Goal: Task Accomplishment & Management: Manage account settings

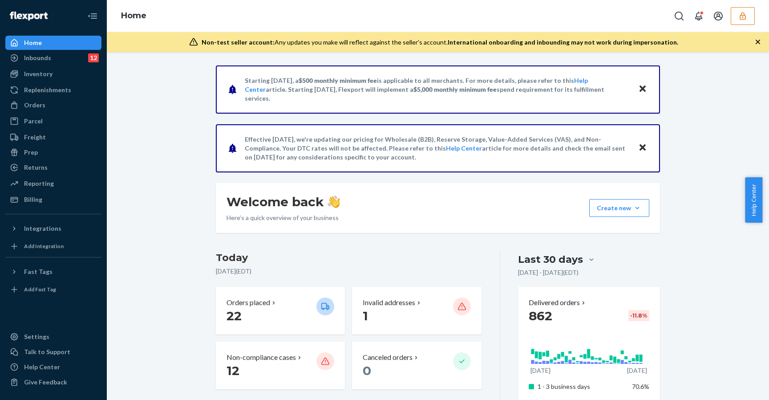
click at [65, 191] on div "Reporting Reports Analytics" at bounding box center [53, 183] width 96 height 15
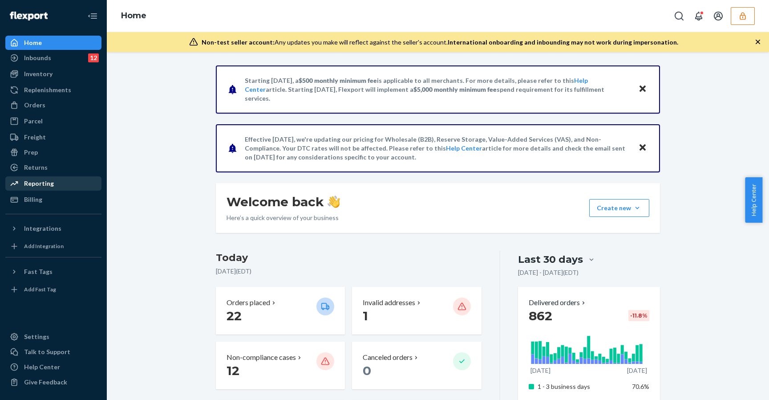
click at [70, 188] on div "Reporting" at bounding box center [53, 183] width 94 height 12
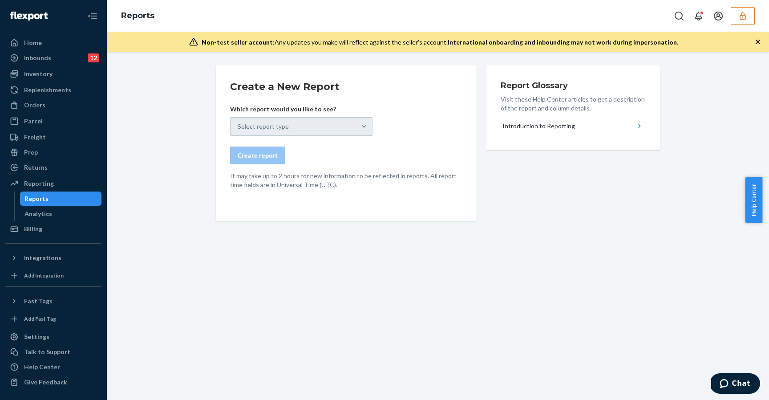
click at [683, 131] on div "Create a New Report Which report would you like to see? Select report type Crea…" at bounding box center [438, 198] width 649 height 267
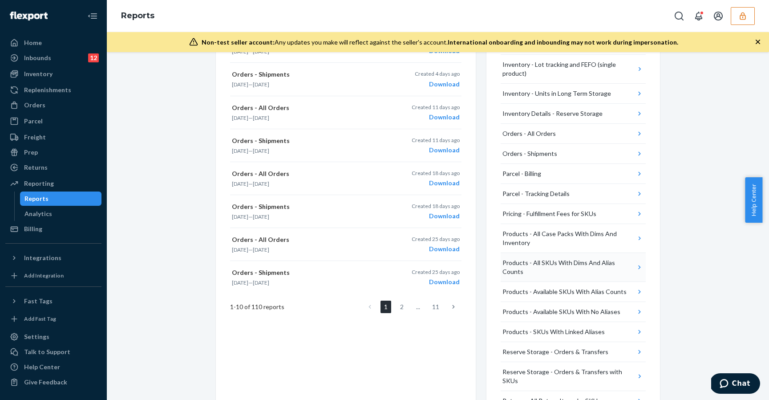
scroll to position [288, 0]
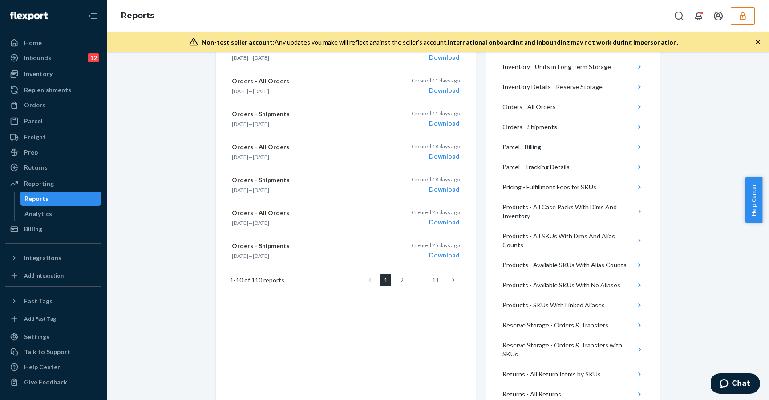
click at [706, 329] on div "Create a New Report Which report would you like to see? Select report type Crea…" at bounding box center [438, 97] width 649 height 641
drag, startPoint x: 585, startPoint y: 353, endPoint x: 596, endPoint y: 353, distance: 11.1
click at [585, 369] on div "Returns - All Return Items by SKUs" at bounding box center [552, 373] width 98 height 9
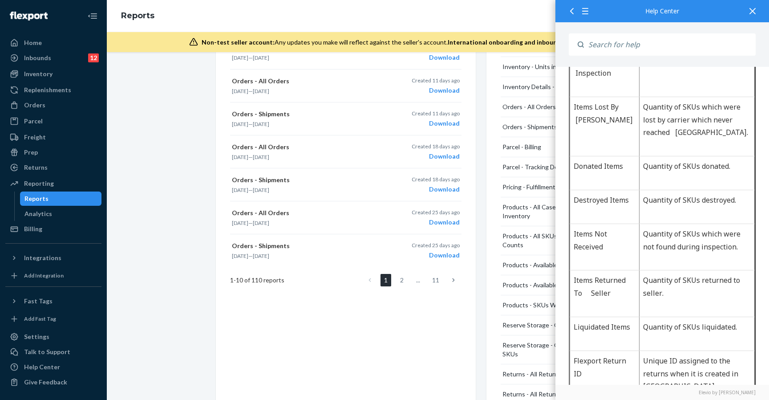
scroll to position [546, 0]
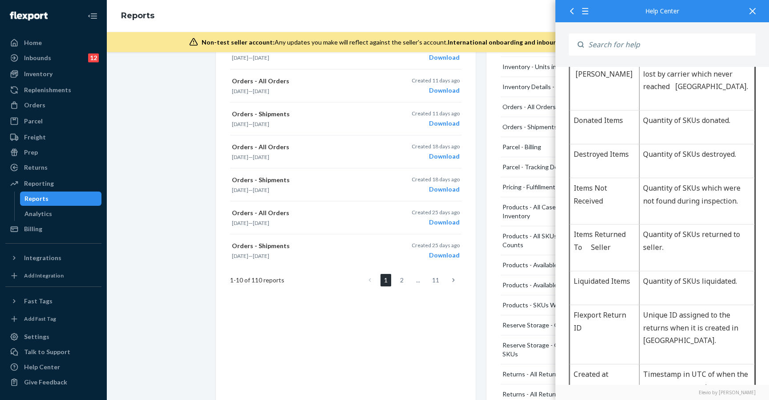
click at [572, 12] on icon at bounding box center [572, 11] width 6 height 6
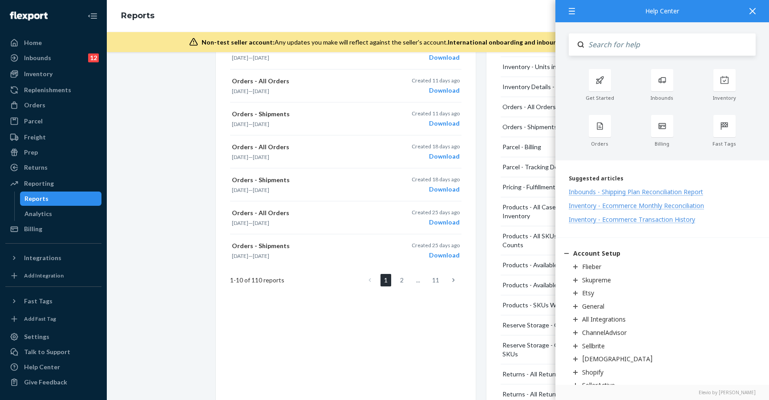
click at [752, 13] on icon at bounding box center [753, 11] width 6 height 6
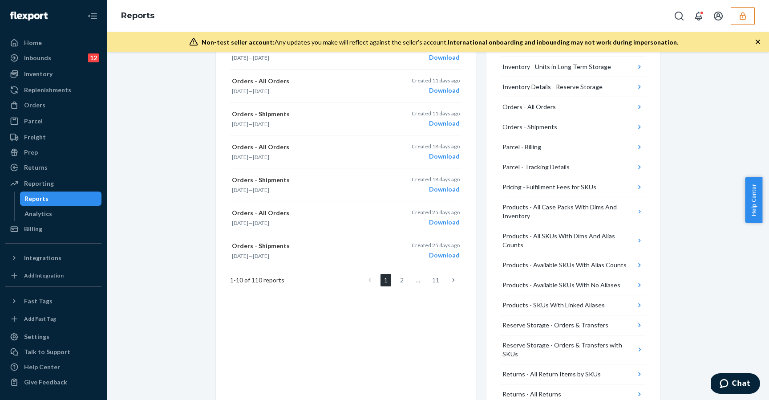
click at [682, 245] on div "Create a New Report Which report would you like to see? Select report type Crea…" at bounding box center [438, 97] width 649 height 641
click at [596, 364] on button "Returns - All Return Items by SKUs" at bounding box center [573, 374] width 145 height 20
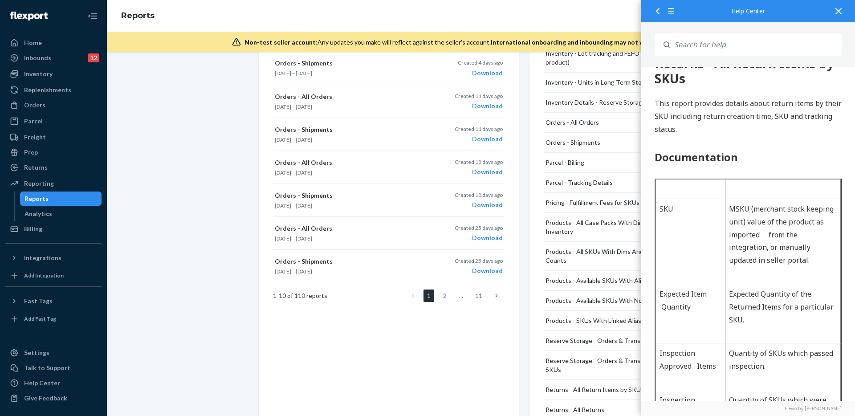
scroll to position [362, 0]
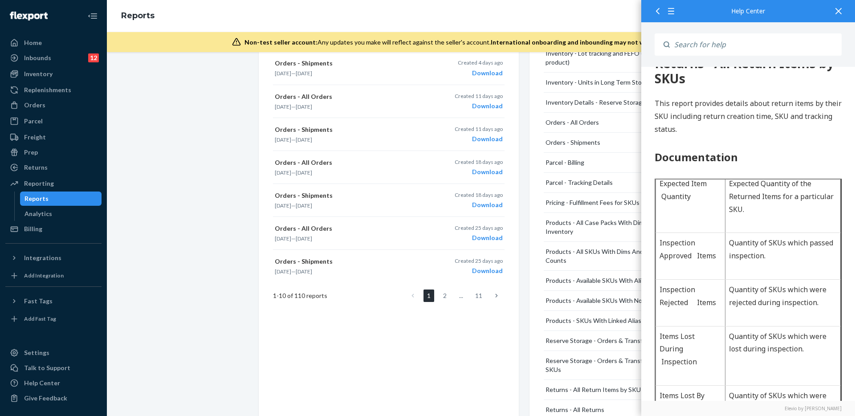
click at [762, 12] on div at bounding box center [838, 11] width 20 height 22
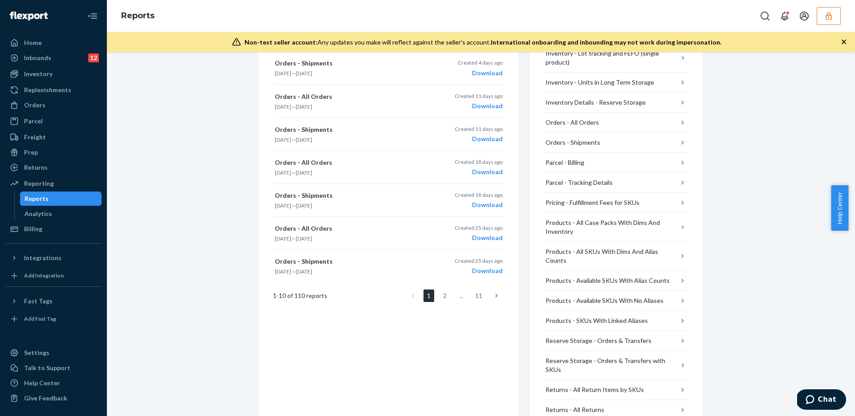
click at [762, 139] on div "Create a New Report Which report would you like to see? Select report type Crea…" at bounding box center [481, 113] width 735 height 641
click at [77, 79] on div "Inventory" at bounding box center [53, 74] width 94 height 12
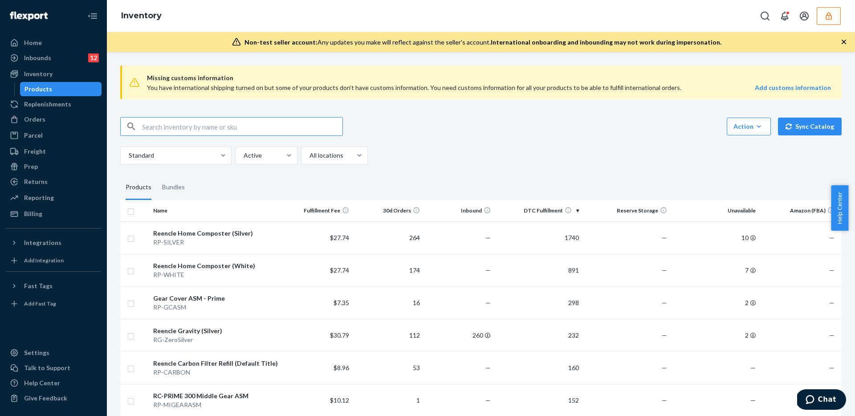
click at [580, 134] on div "Action Create product Create bundle Bulk create products Bulk update products B…" at bounding box center [480, 126] width 721 height 19
click at [72, 44] on div "Home" at bounding box center [53, 43] width 94 height 12
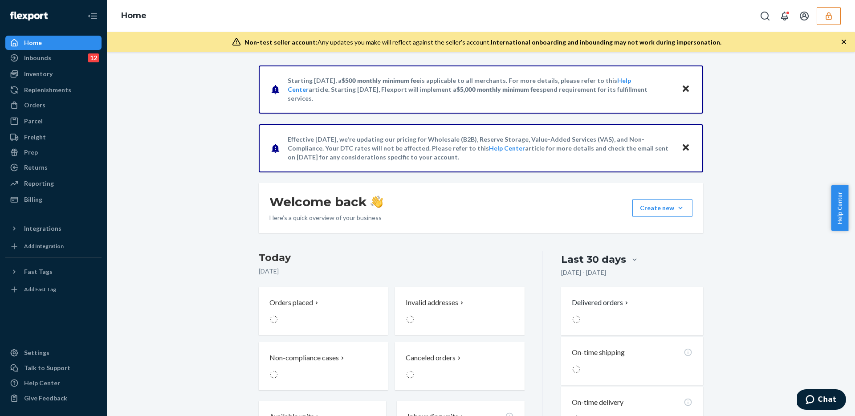
click at [762, 13] on icon "button" at bounding box center [828, 16] width 6 height 8
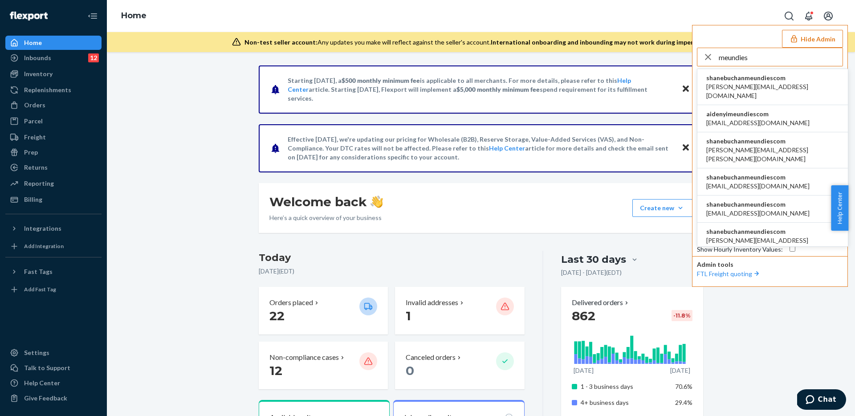
type input "meundies"
click at [761, 81] on span "shanebuchanmeundiescom" at bounding box center [772, 77] width 133 height 9
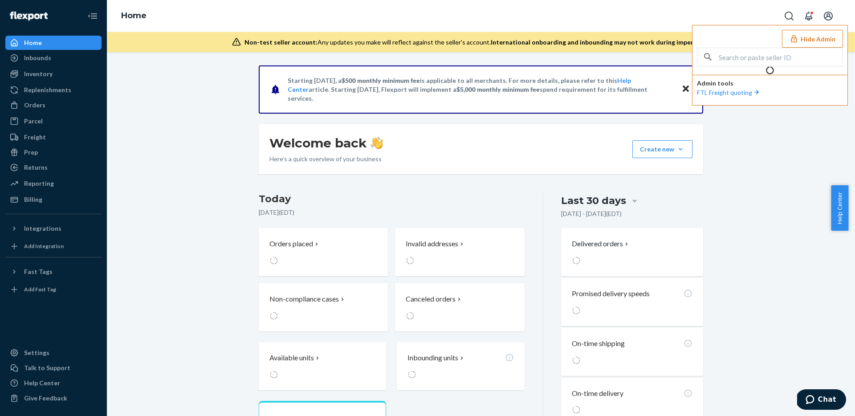
click at [230, 191] on div "Starting July 1, 2025, a $500 monthly minimum fee is applicable to all merchant…" at bounding box center [481, 396] width 735 height 662
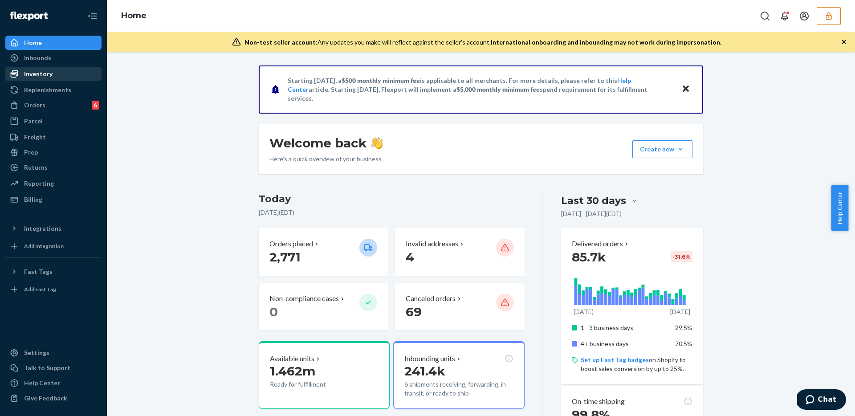
click at [51, 71] on div "Inventory" at bounding box center [38, 73] width 28 height 9
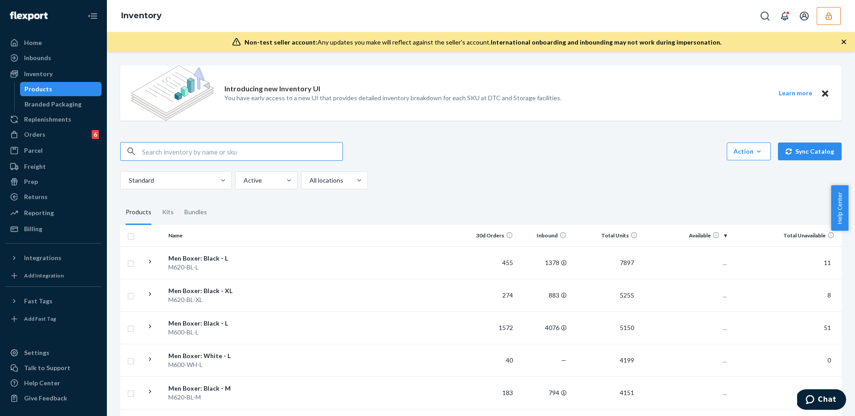
click at [497, 162] on div "Action Create product Create kit or bundle Bulk create products Bulk update pro…" at bounding box center [480, 165] width 721 height 47
click at [741, 156] on button "Action Create product Create kit or bundle Bulk create products Bulk update pro…" at bounding box center [748, 151] width 44 height 18
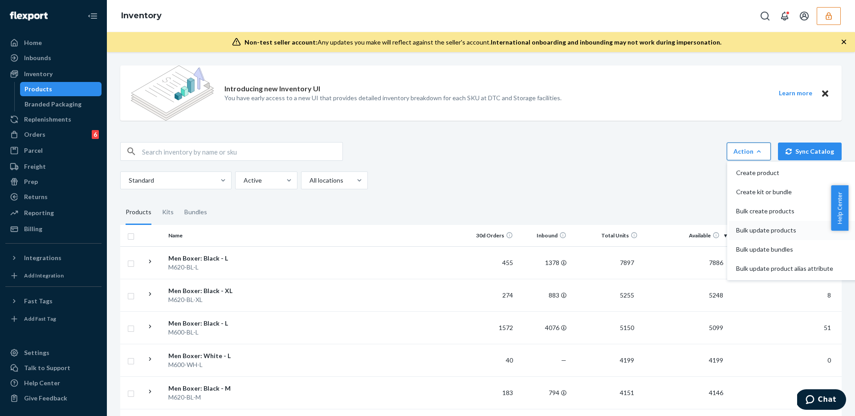
click at [758, 227] on span "Bulk update products" at bounding box center [784, 230] width 97 height 6
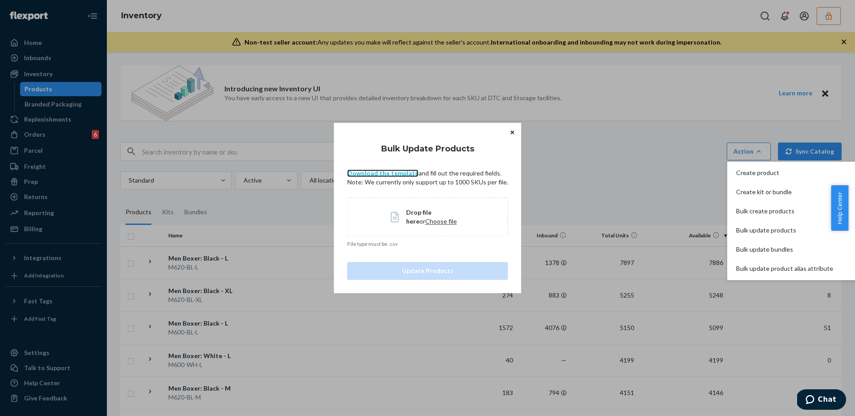
click at [404, 171] on link "Download the template" at bounding box center [382, 173] width 71 height 8
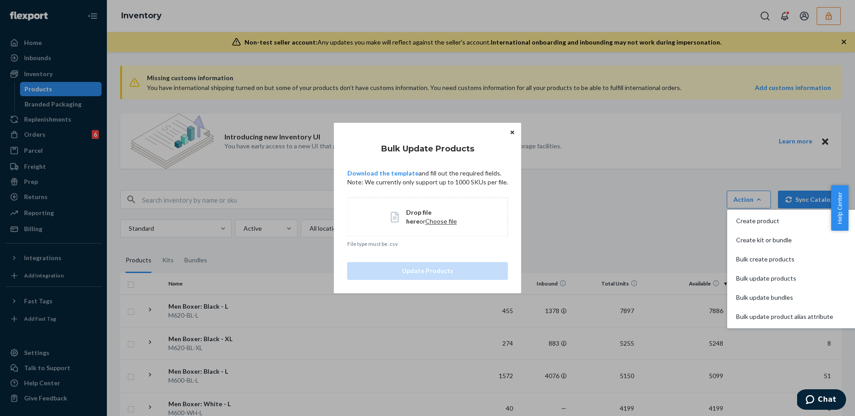
click at [593, 187] on div "Bulk Update Products Download the template and fill out the required fields. No…" at bounding box center [427, 208] width 855 height 416
click at [653, 215] on div "Bulk Update Products Download the template and fill out the required fields. No…" at bounding box center [427, 208] width 855 height 416
click at [675, 238] on div "Bulk Update Products Download the template and fill out the required fields. No…" at bounding box center [427, 208] width 855 height 416
drag, startPoint x: 624, startPoint y: 190, endPoint x: 590, endPoint y: 189, distance: 33.8
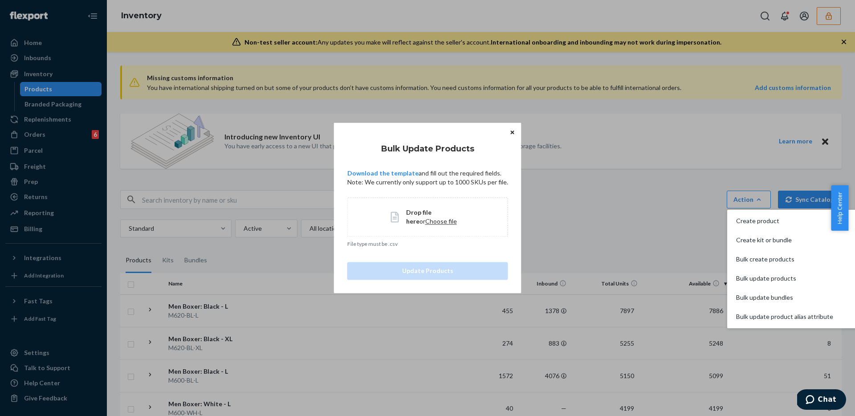
click at [623, 191] on div "Bulk Update Products Download the template and fill out the required fields. No…" at bounding box center [427, 208] width 855 height 416
click at [617, 165] on div "Bulk Update Products Download the template and fill out the required fields. No…" at bounding box center [427, 208] width 855 height 416
click at [507, 130] on button "Close" at bounding box center [511, 132] width 9 height 10
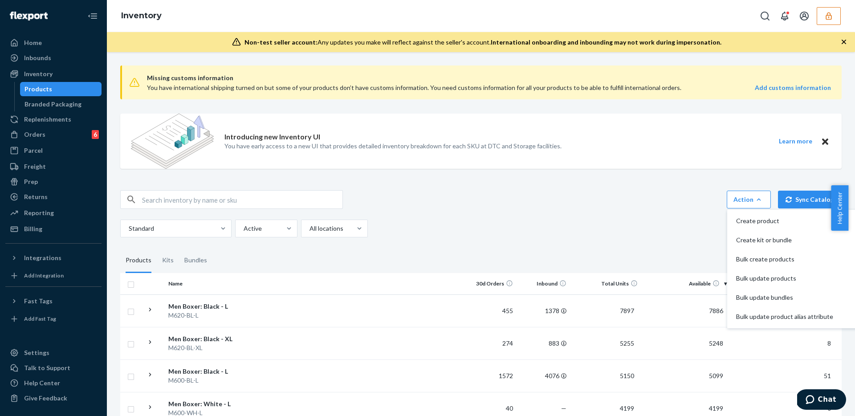
click at [671, 200] on div "Action Create product Create kit or bundle Bulk create products Bulk update pro…" at bounding box center [480, 199] width 721 height 19
click at [501, 196] on div "Action Create product Create kit or bundle Bulk create products Bulk update pro…" at bounding box center [480, 199] width 721 height 19
click at [748, 196] on div "Action" at bounding box center [748, 199] width 31 height 9
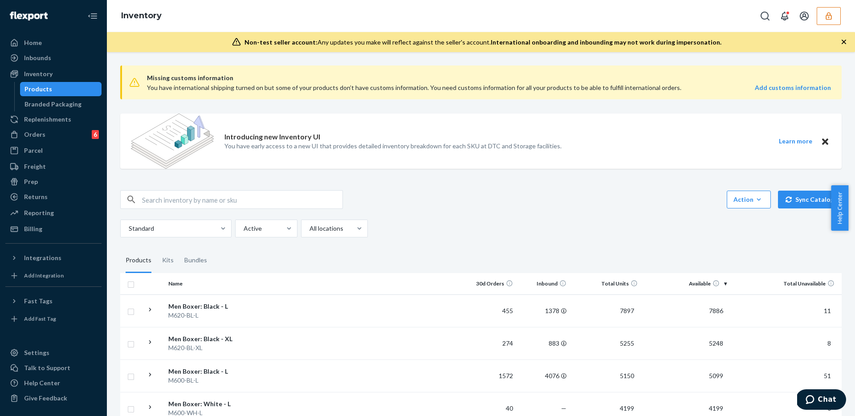
click at [641, 198] on div "Action Create product Create kit or bundle Bulk create products Bulk update pro…" at bounding box center [480, 199] width 721 height 19
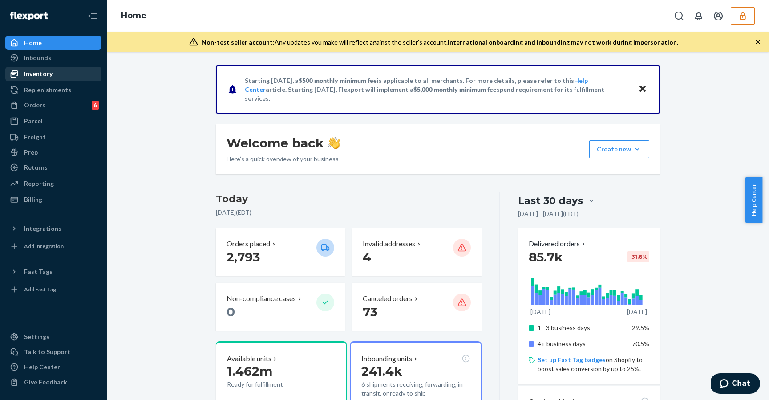
click at [54, 73] on div "Inventory" at bounding box center [53, 74] width 94 height 12
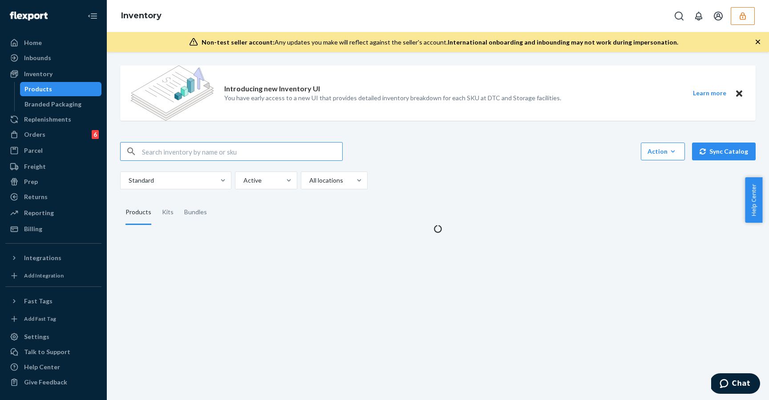
click at [457, 172] on div "Standard Active All locations" at bounding box center [434, 180] width 629 height 18
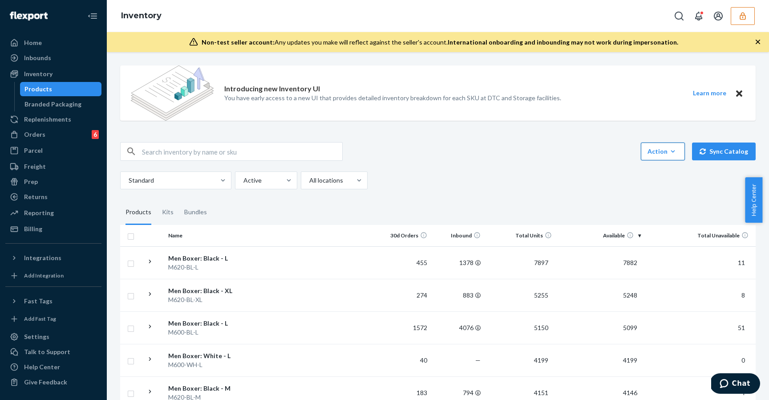
click at [662, 157] on button "Action Create product Create kit or bundle Bulk create products Bulk update pro…" at bounding box center [663, 151] width 44 height 18
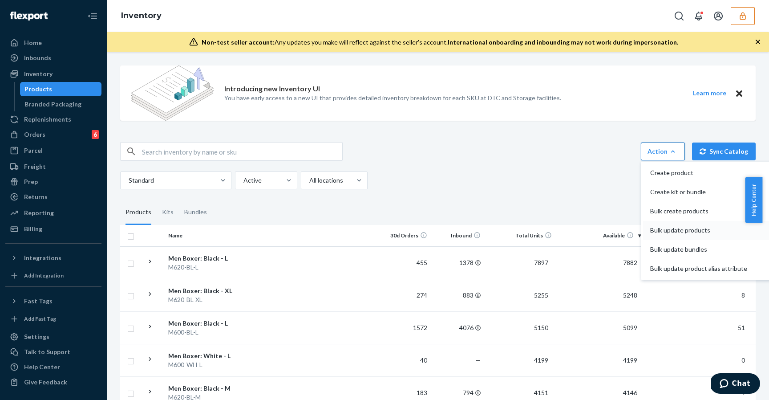
click at [687, 230] on span "Bulk update products" at bounding box center [698, 230] width 97 height 6
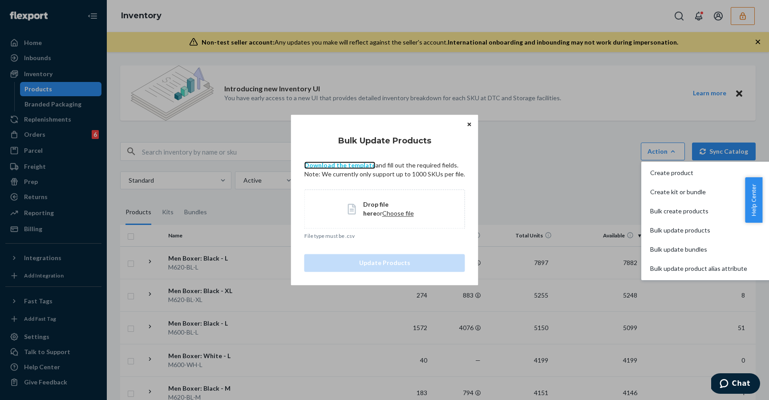
click at [340, 163] on link "Download the template" at bounding box center [339, 165] width 71 height 8
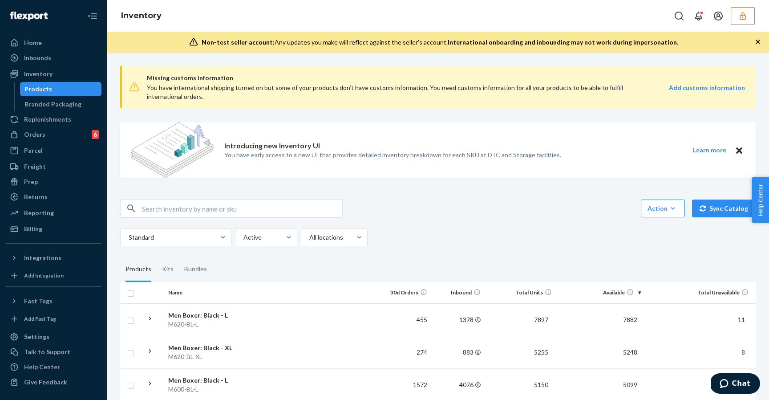
click at [565, 226] on div "Action Create product Create kit or bundle Bulk create products Bulk update pro…" at bounding box center [438, 222] width 636 height 47
click at [645, 208] on div "Action Create product Create kit or bundle Bulk create products Bulk update pro…" at bounding box center [698, 208] width 122 height 18
click at [657, 206] on div "Action" at bounding box center [663, 208] width 31 height 9
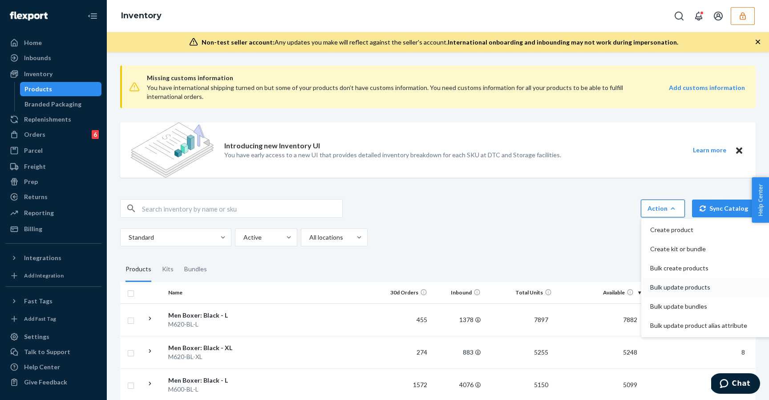
click at [685, 279] on button "Bulk update products" at bounding box center [706, 287] width 127 height 19
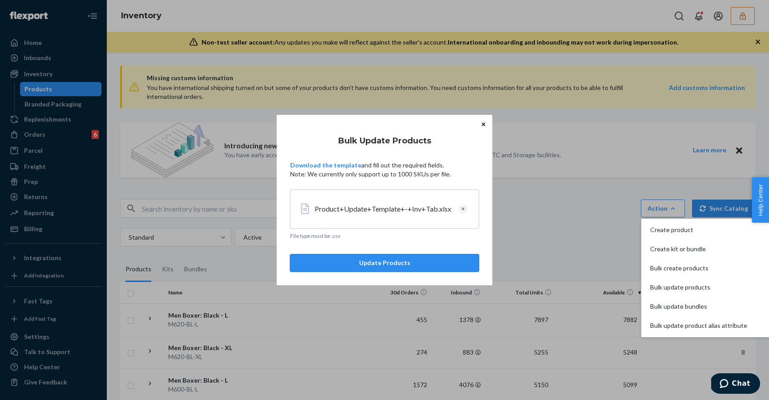
click at [390, 265] on button "Update Products" at bounding box center [384, 263] width 189 height 18
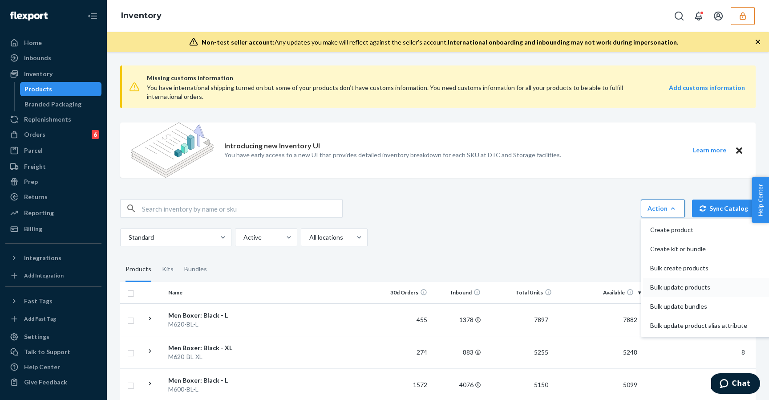
click at [704, 288] on span "Bulk update products" at bounding box center [698, 287] width 97 height 6
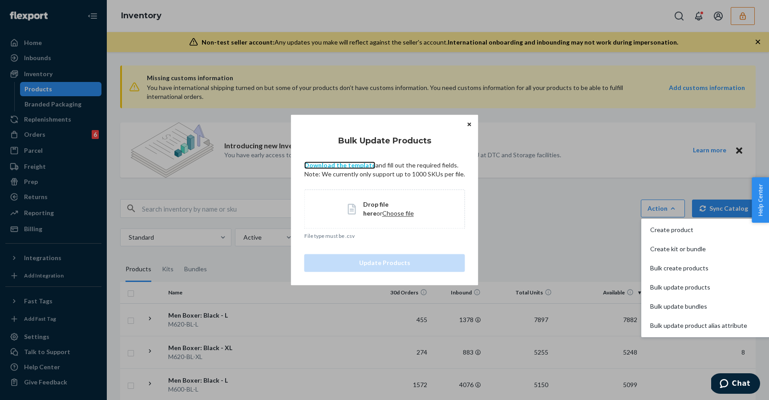
click at [344, 168] on link "Download the template" at bounding box center [339, 165] width 71 height 8
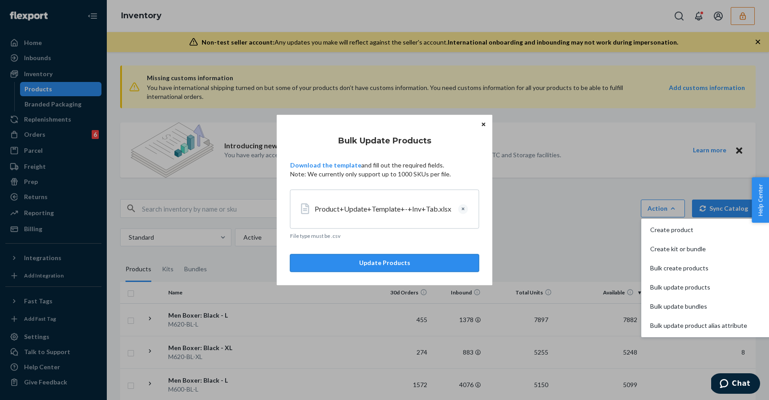
click at [419, 270] on button "Update Products" at bounding box center [384, 263] width 189 height 18
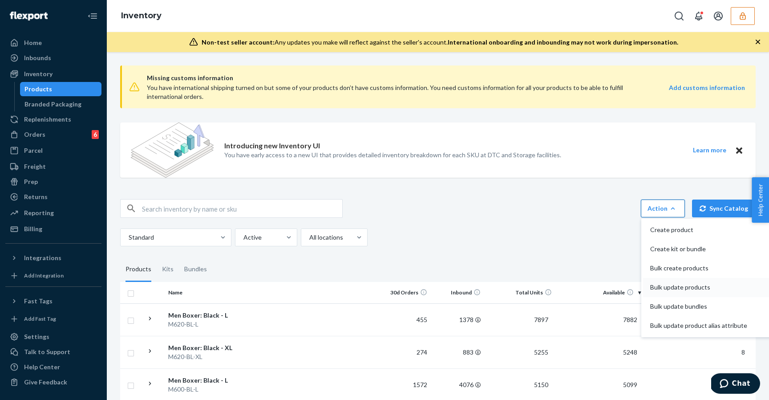
click at [686, 288] on span "Bulk update products" at bounding box center [698, 287] width 97 height 6
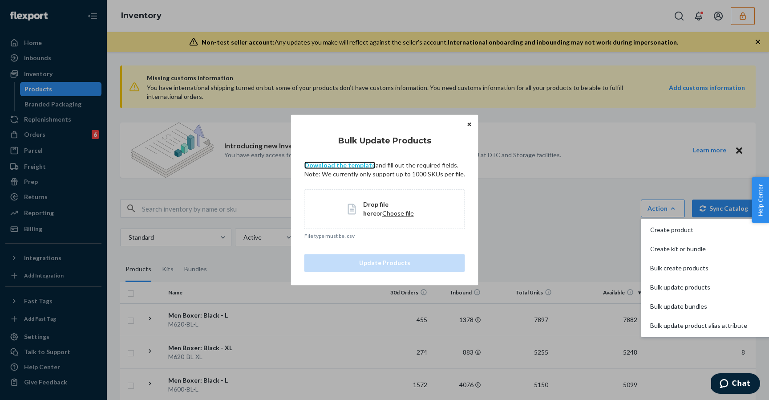
click at [360, 168] on link "Download the template" at bounding box center [339, 165] width 71 height 8
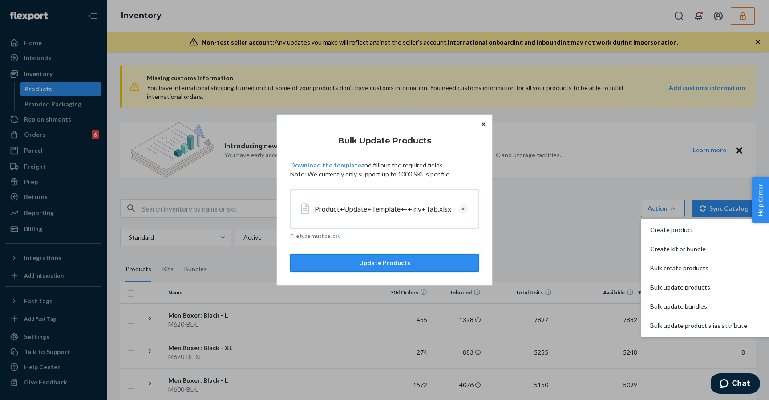
click at [440, 264] on button "Update Products" at bounding box center [384, 263] width 189 height 18
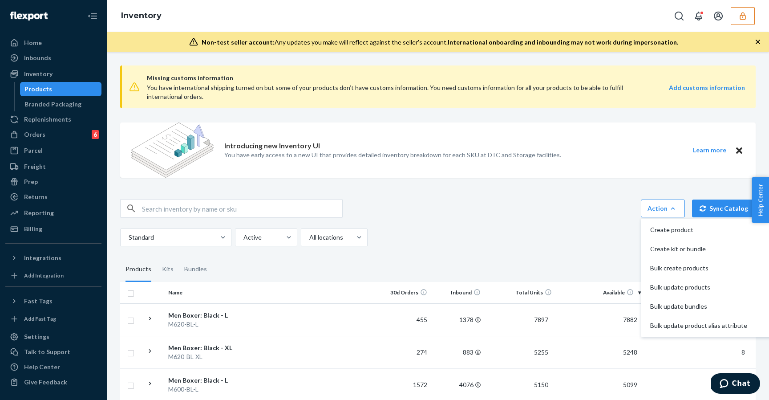
click at [564, 211] on div "Action Create product Create kit or bundle Bulk create products Bulk update pro…" at bounding box center [438, 208] width 636 height 19
click at [678, 204] on icon "button" at bounding box center [673, 208] width 9 height 9
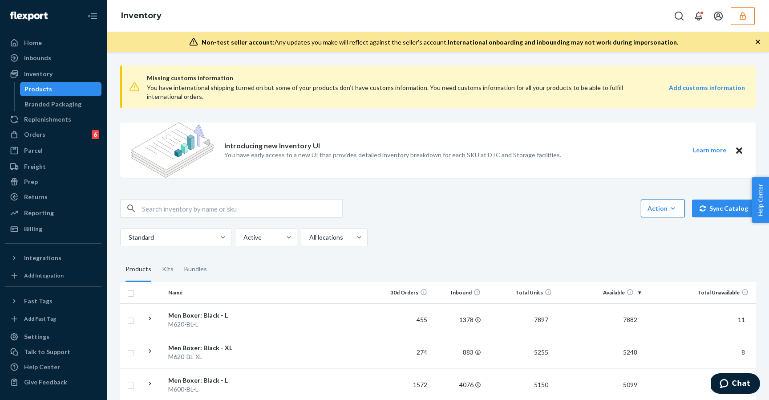
click at [575, 203] on div "Action Create product Create kit or bundle Bulk create products Bulk update pro…" at bounding box center [438, 208] width 636 height 19
